Goal: Transaction & Acquisition: Purchase product/service

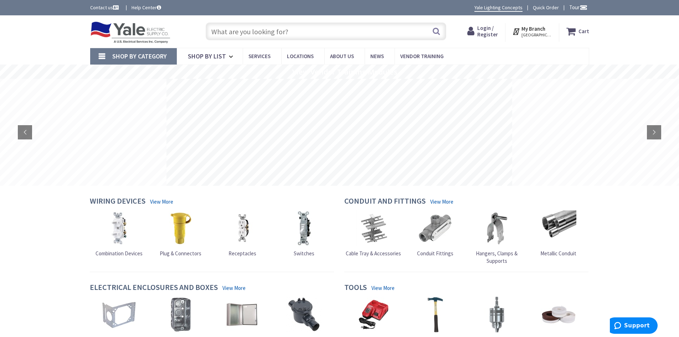
click at [347, 38] on input "text" at bounding box center [326, 31] width 241 height 18
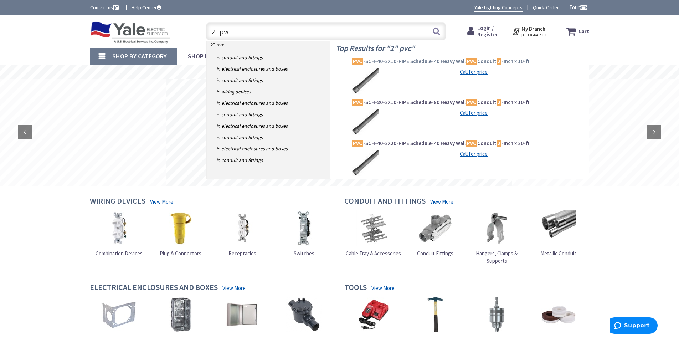
type input "2" pvc"
click at [425, 61] on span "PVC -SCH-40-2X10-PIPE Schedule-40 Heavy Wall PVC Conduit 2 -Inch x 10-ft" at bounding box center [467, 61] width 230 height 7
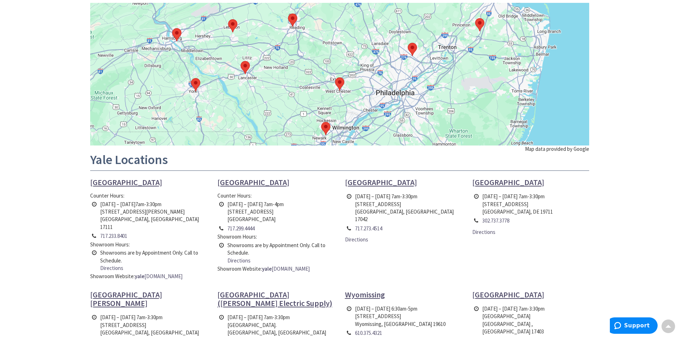
scroll to position [107, 0]
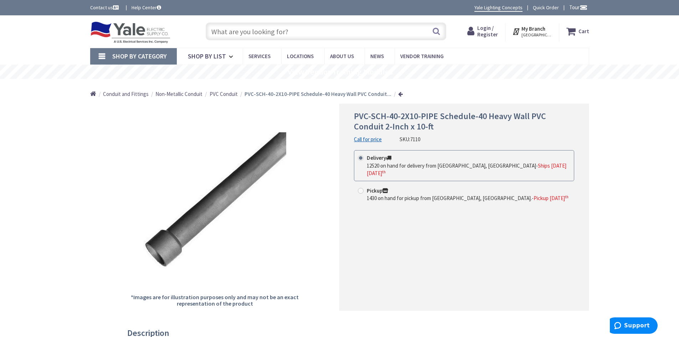
click at [437, 195] on span "1430 on hand for pickup from [GEOGRAPHIC_DATA], [GEOGRAPHIC_DATA]." at bounding box center [449, 198] width 165 height 7
click at [364, 189] on input "Pickup 1430 on hand for pickup from Harrisburg, PA. - Pickup Monday, September …" at bounding box center [362, 190] width 5 height 5
radio input "true"
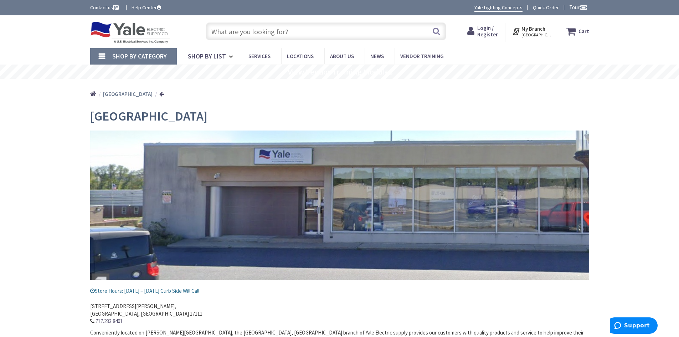
click at [268, 30] on input "text" at bounding box center [326, 31] width 241 height 18
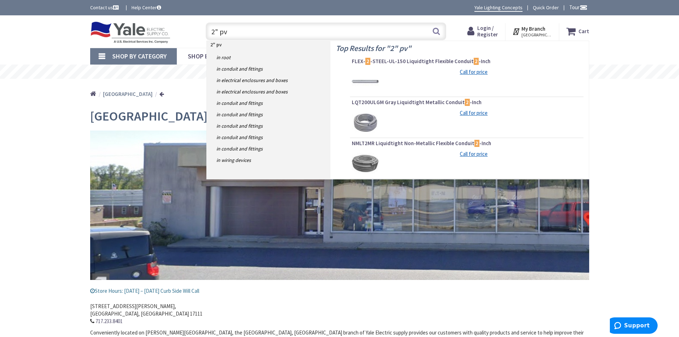
type input "2" pvc"
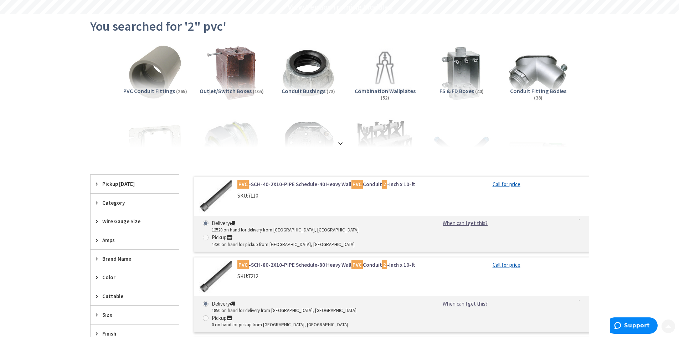
scroll to position [71, 0]
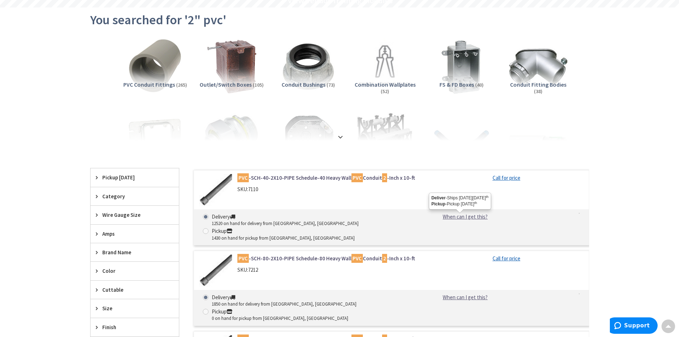
click at [470, 219] on link "When can I get this?" at bounding box center [465, 216] width 73 height 7
click at [472, 218] on link "When can I get this?" at bounding box center [465, 216] width 73 height 7
click at [469, 215] on link "When can I get this?" at bounding box center [465, 216] width 73 height 7
click at [546, 209] on div "Delivery 12520 on hand for delivery from Cranbury, NJ Pickup 1430 on hand for p…" at bounding box center [391, 227] width 395 height 36
click at [226, 187] on img at bounding box center [215, 190] width 33 height 33
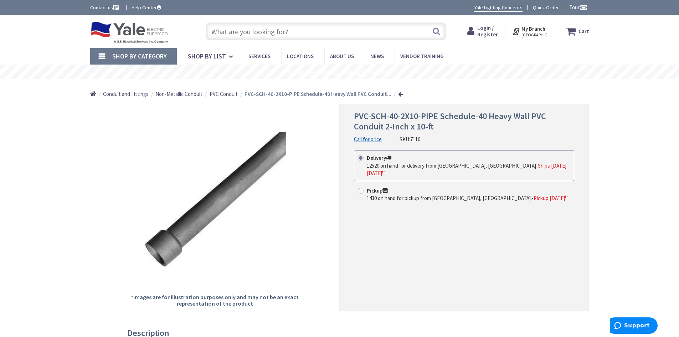
click at [368, 140] on link "Call for price" at bounding box center [368, 138] width 28 height 7
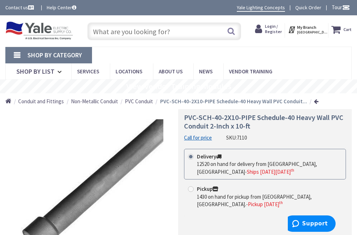
click at [295, 43] on div "Skip to Content Toggle Nav Search Cart My Cart Close" at bounding box center [178, 30] width 357 height 31
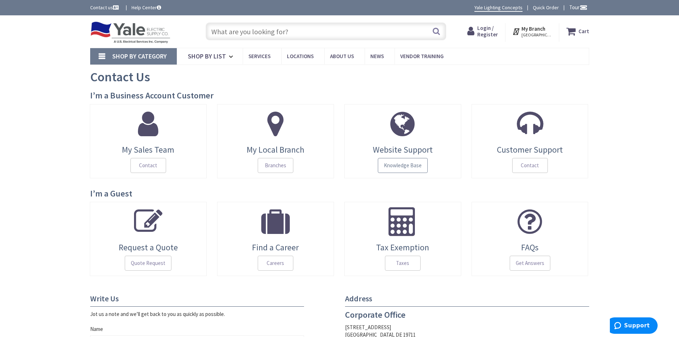
click at [401, 169] on span "Knowledge Base" at bounding box center [403, 165] width 50 height 15
click at [267, 29] on input "text" at bounding box center [326, 31] width 241 height 18
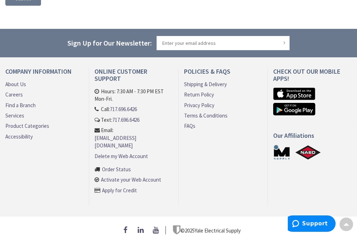
scroll to position [551, 0]
